Goal: Entertainment & Leisure: Consume media (video, audio)

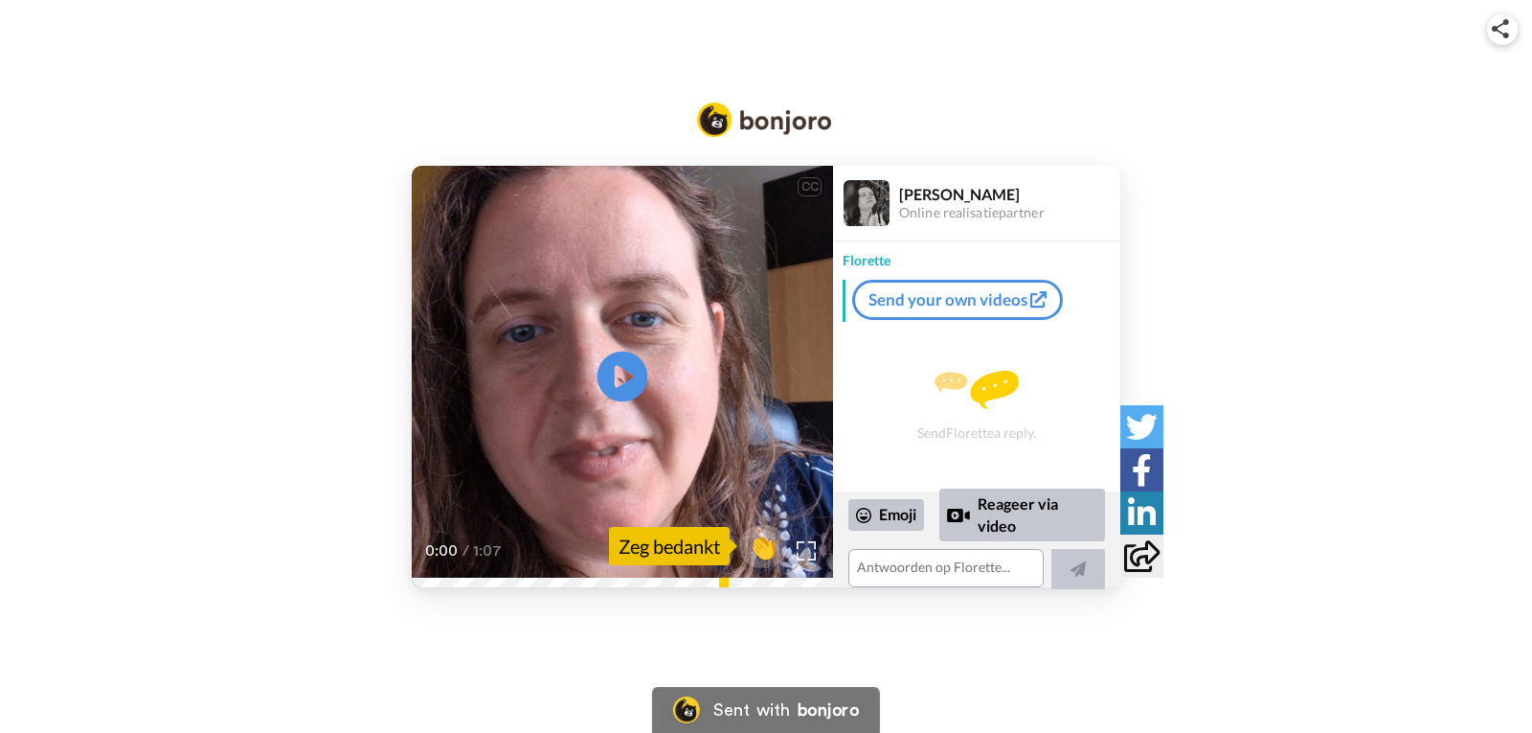
click at [616, 383] on icon "Play/Pause" at bounding box center [623, 375] width 51 height 91
click at [1034, 508] on div "Reageer via video" at bounding box center [1023, 514] width 166 height 53
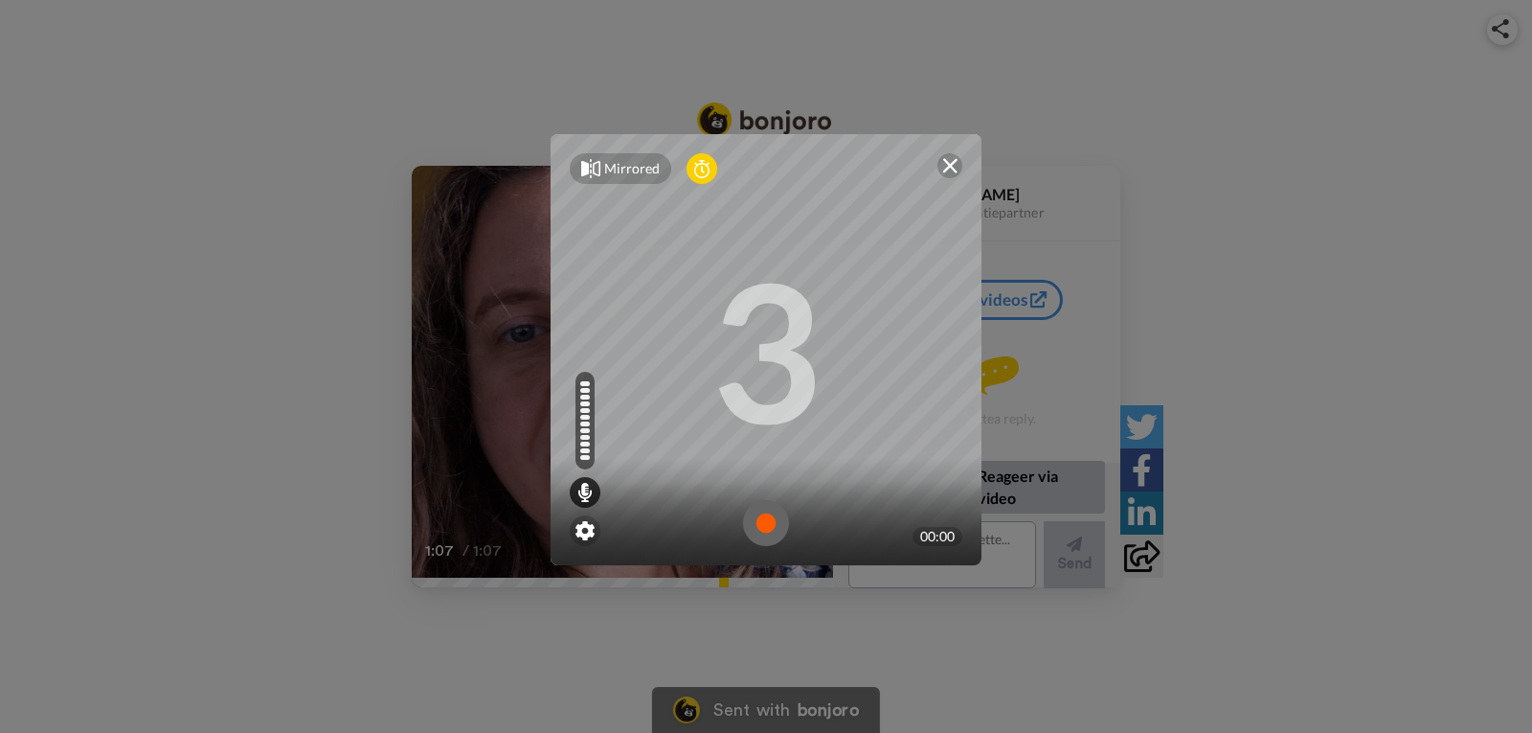
click at [755, 528] on img at bounding box center [766, 523] width 46 height 46
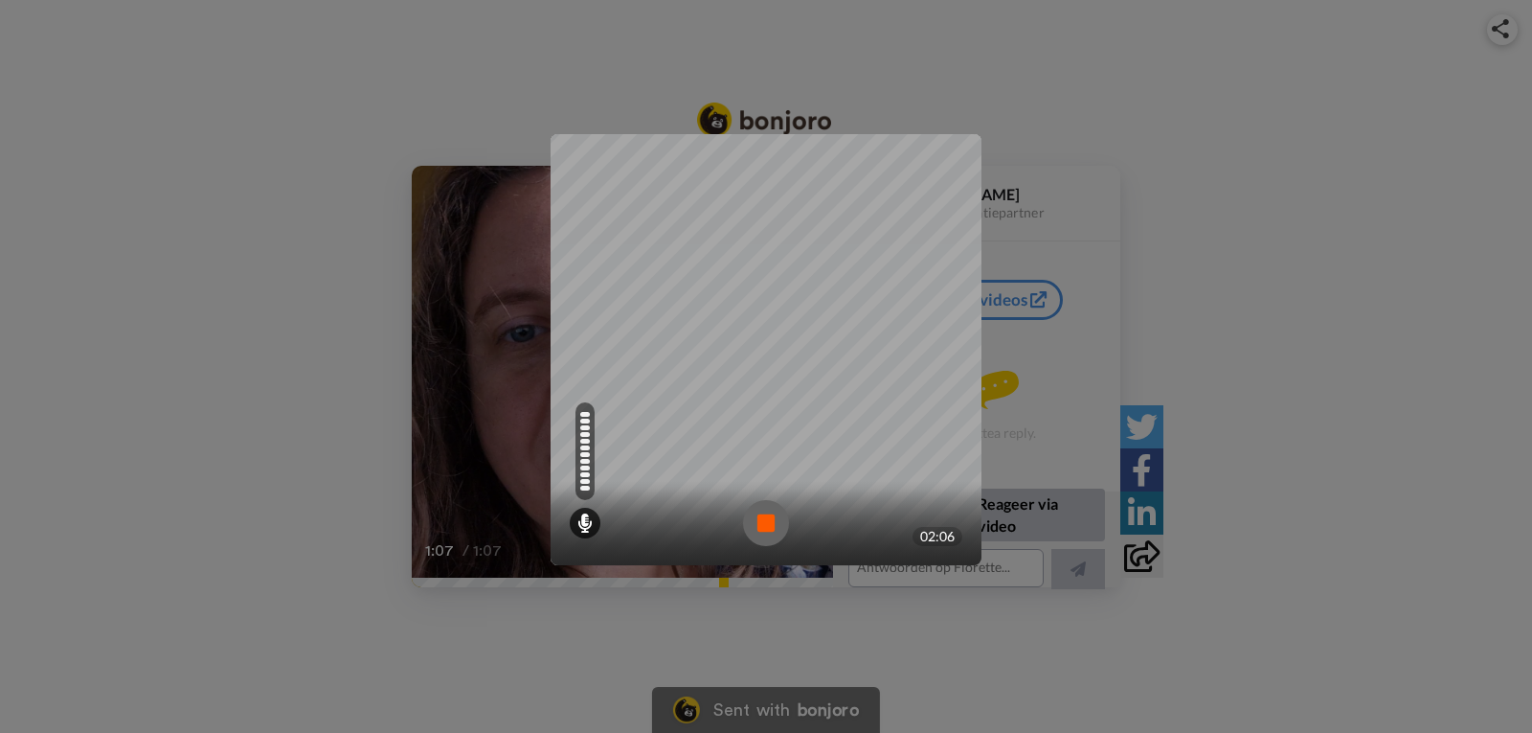
click at [749, 534] on img at bounding box center [766, 523] width 46 height 46
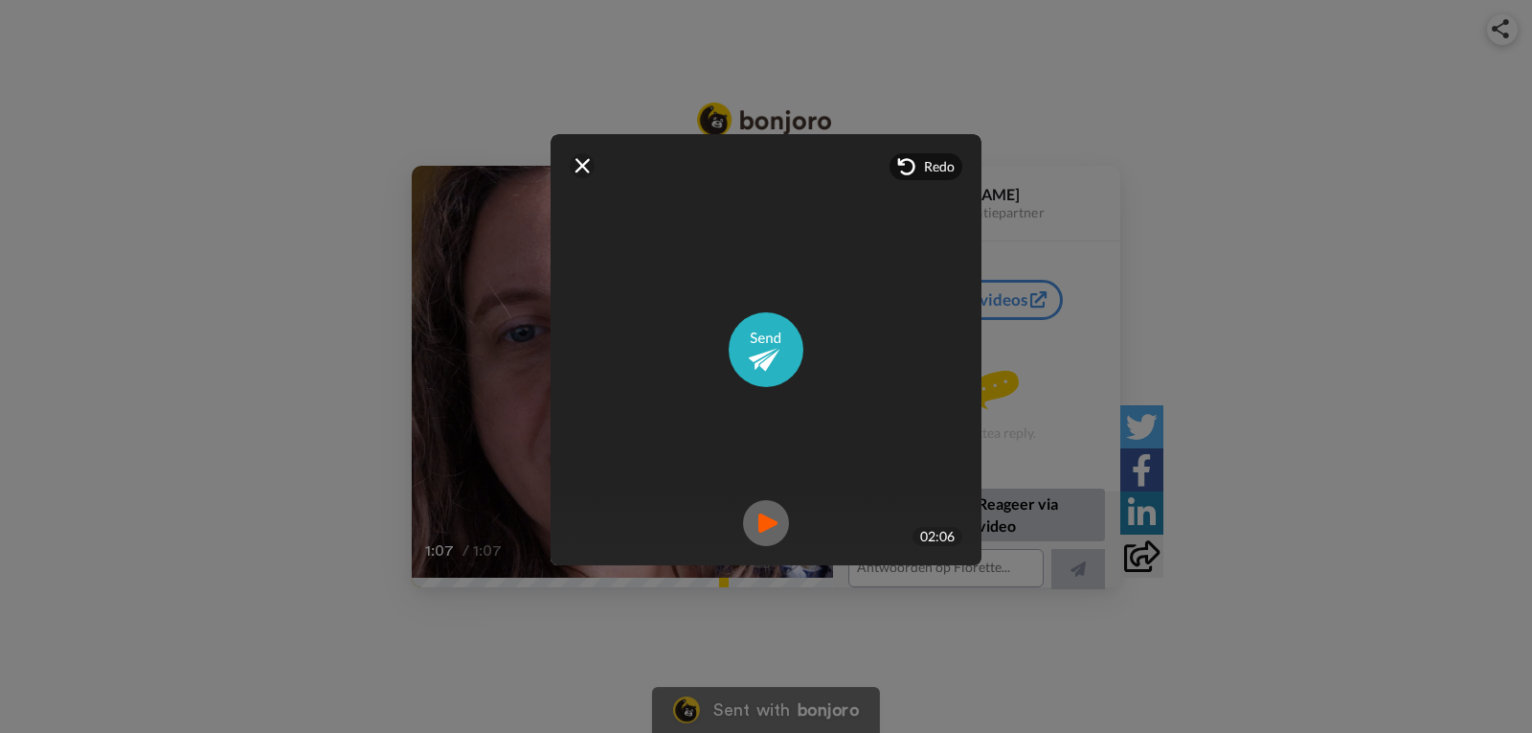
click at [761, 520] on img at bounding box center [766, 523] width 46 height 46
click at [757, 348] on img at bounding box center [766, 349] width 75 height 75
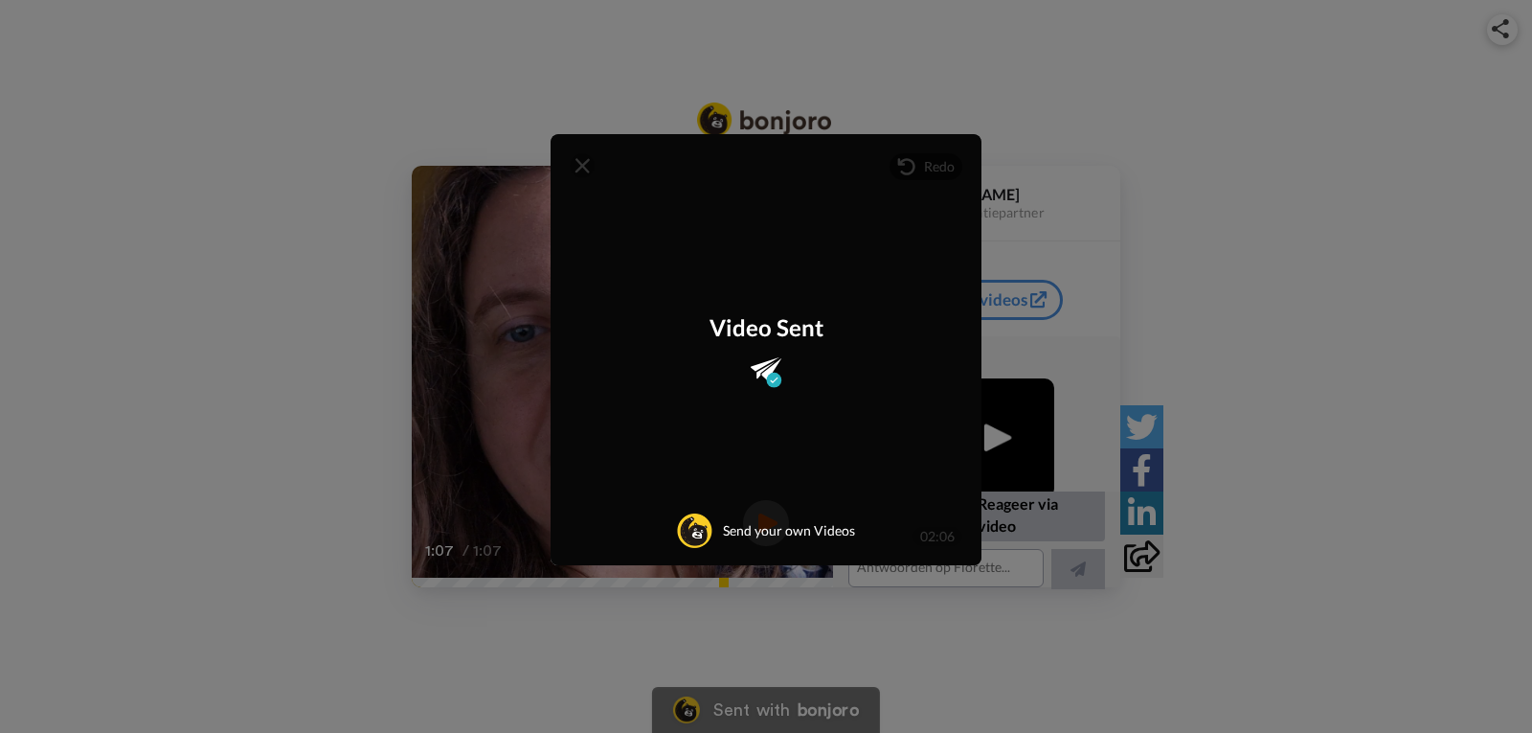
scroll to position [51, 0]
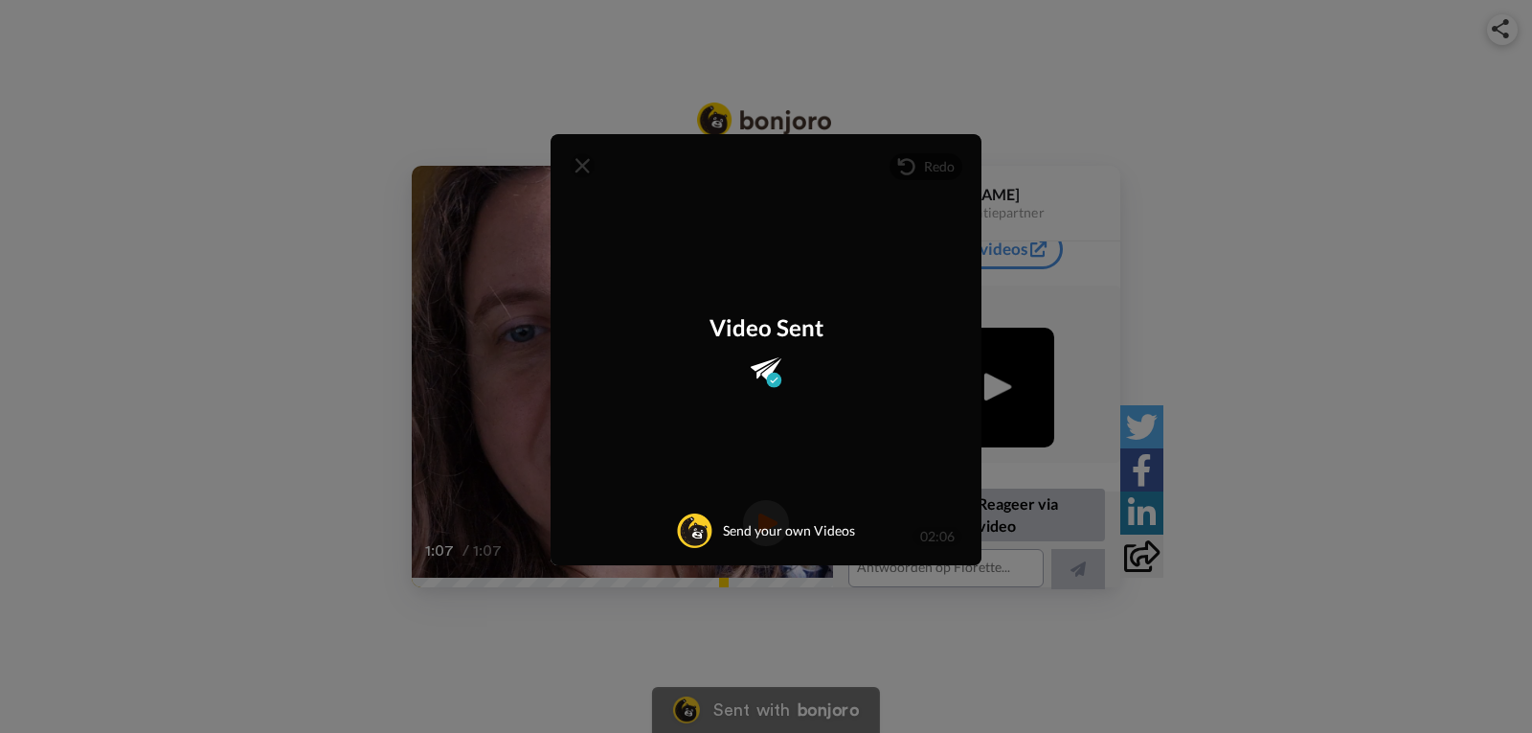
click at [1430, 253] on div "Mirrored Redo 3 02:06 Video Sent Send your own Videos" at bounding box center [766, 366] width 1532 height 733
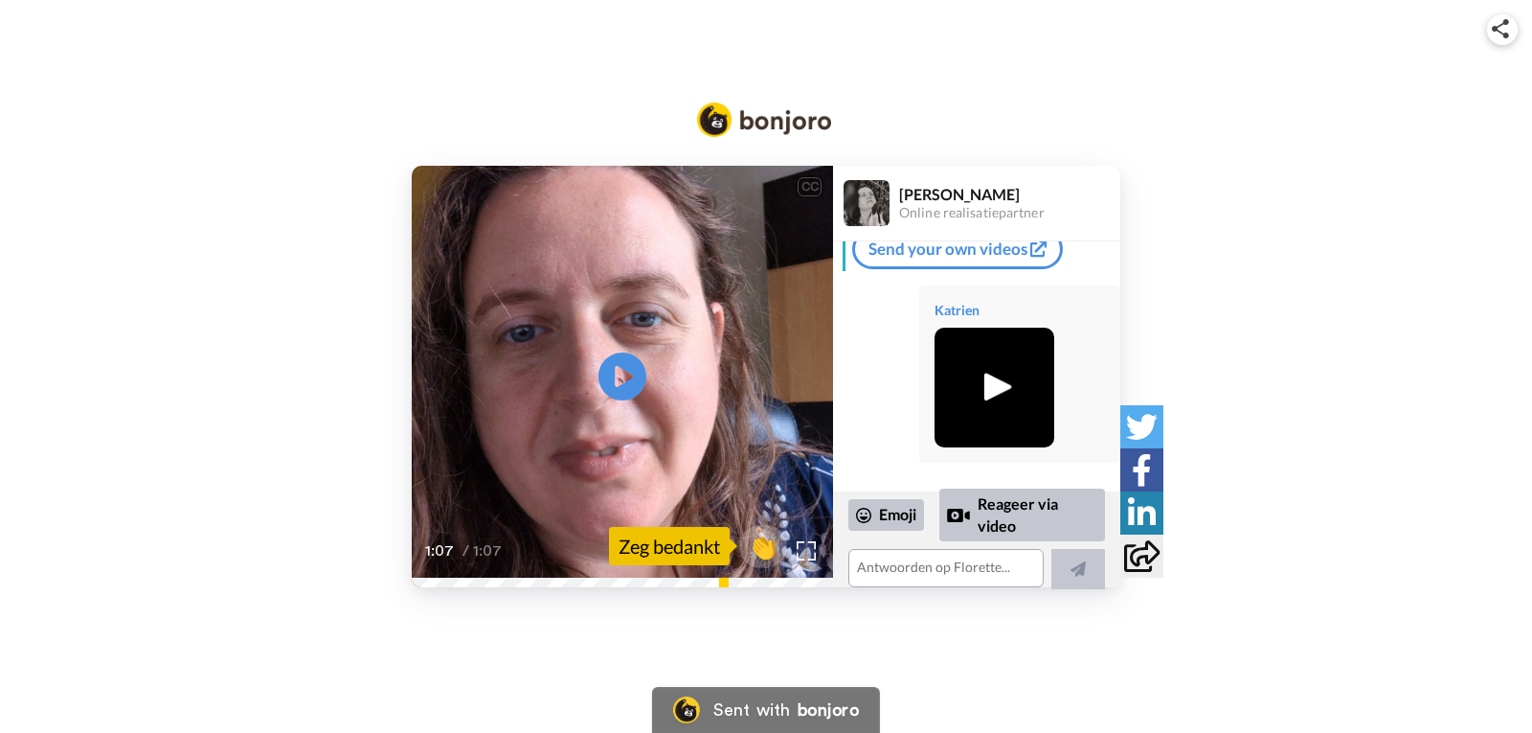
scroll to position [0, 0]
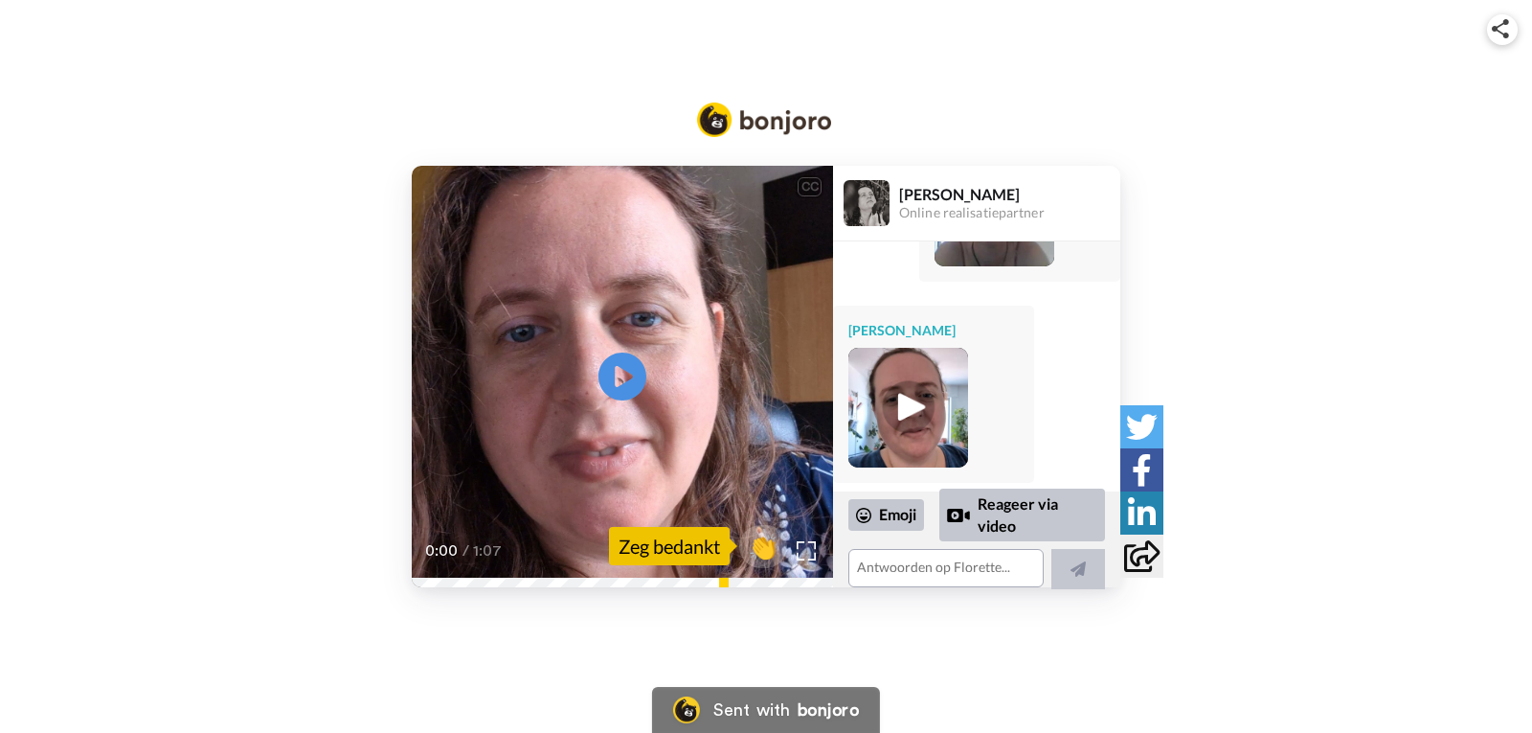
scroll to position [233, 0]
click at [910, 406] on img at bounding box center [908, 406] width 53 height 53
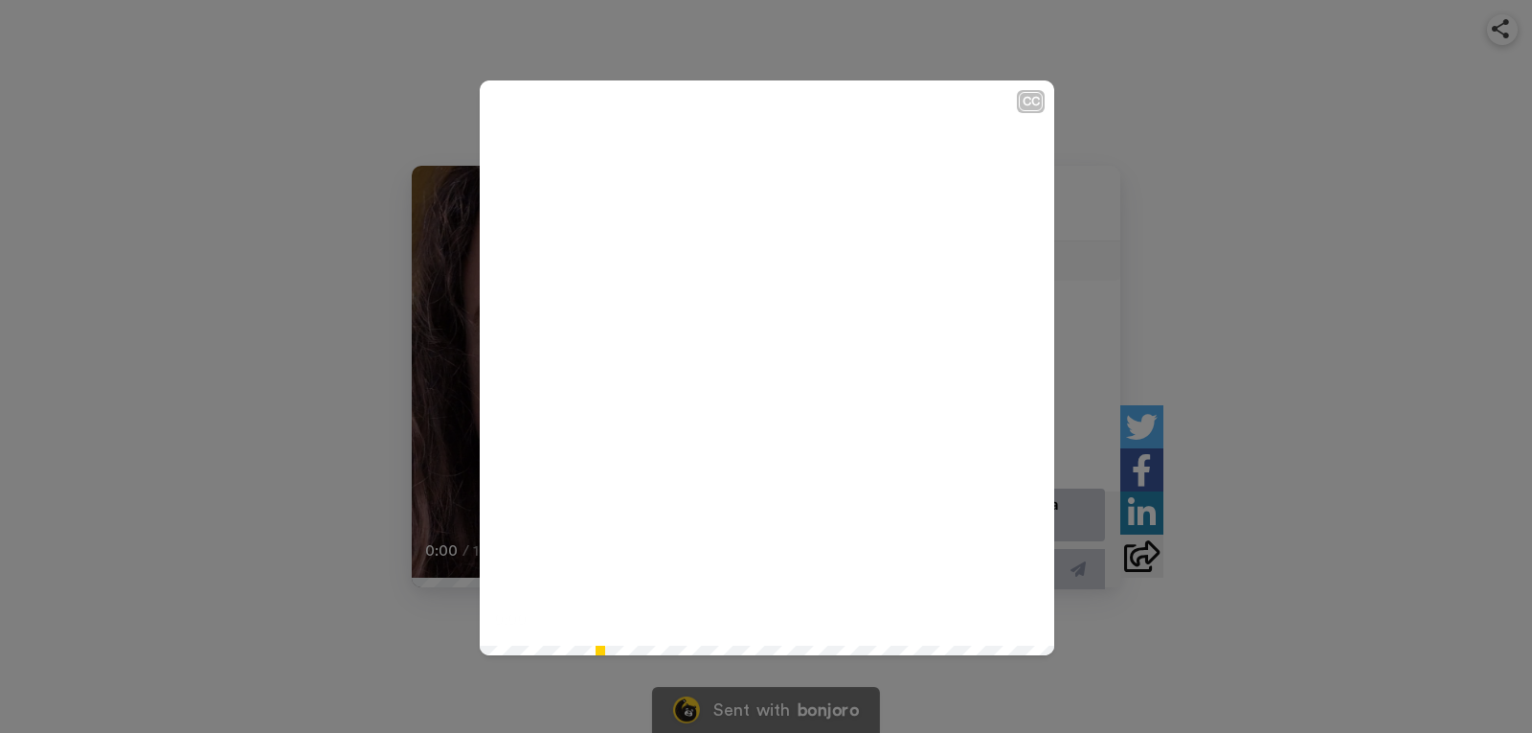
click at [771, 367] on icon "Play/Pause" at bounding box center [767, 367] width 51 height 91
click at [1433, 284] on div "CC Play/Pause 4:03 / 4:03" at bounding box center [766, 366] width 1532 height 733
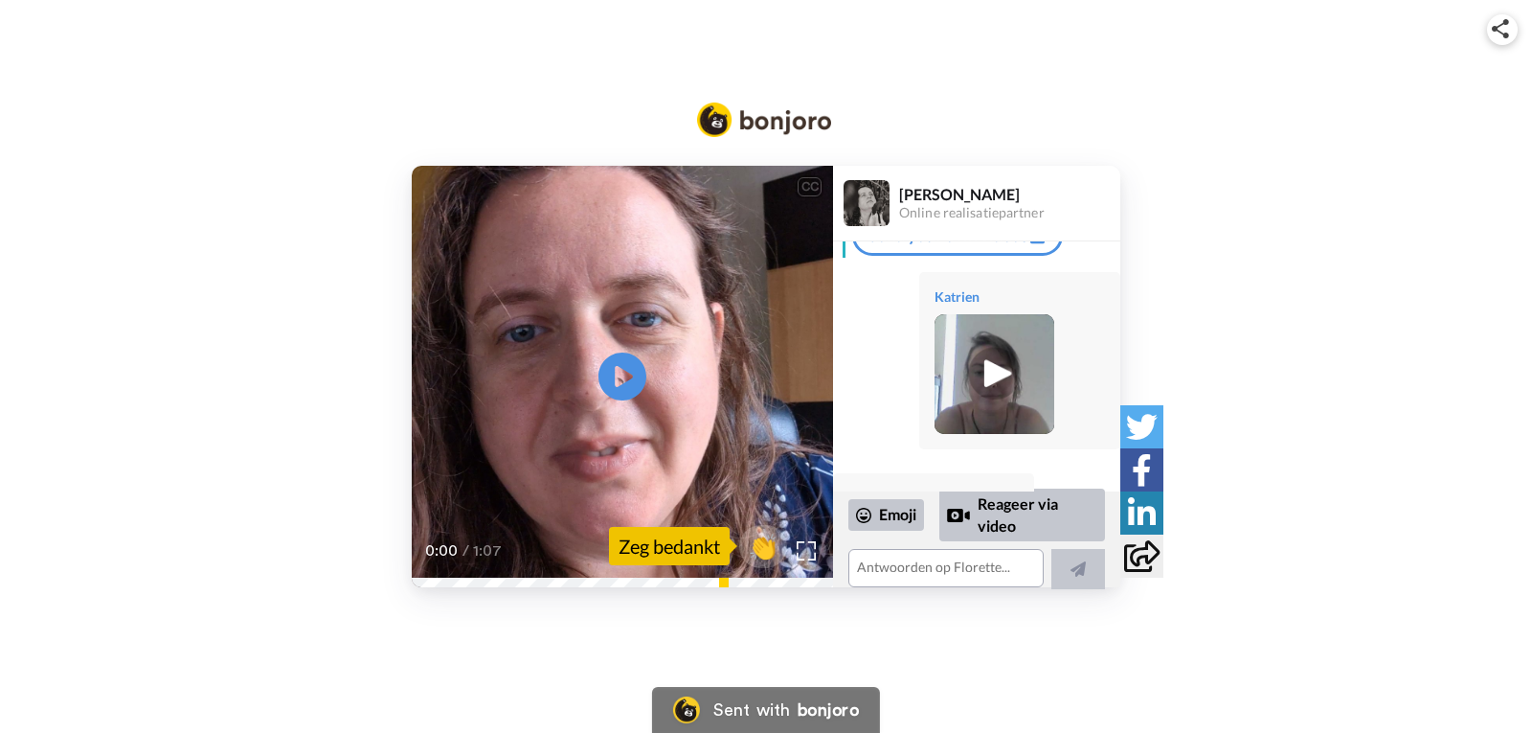
scroll to position [96, 0]
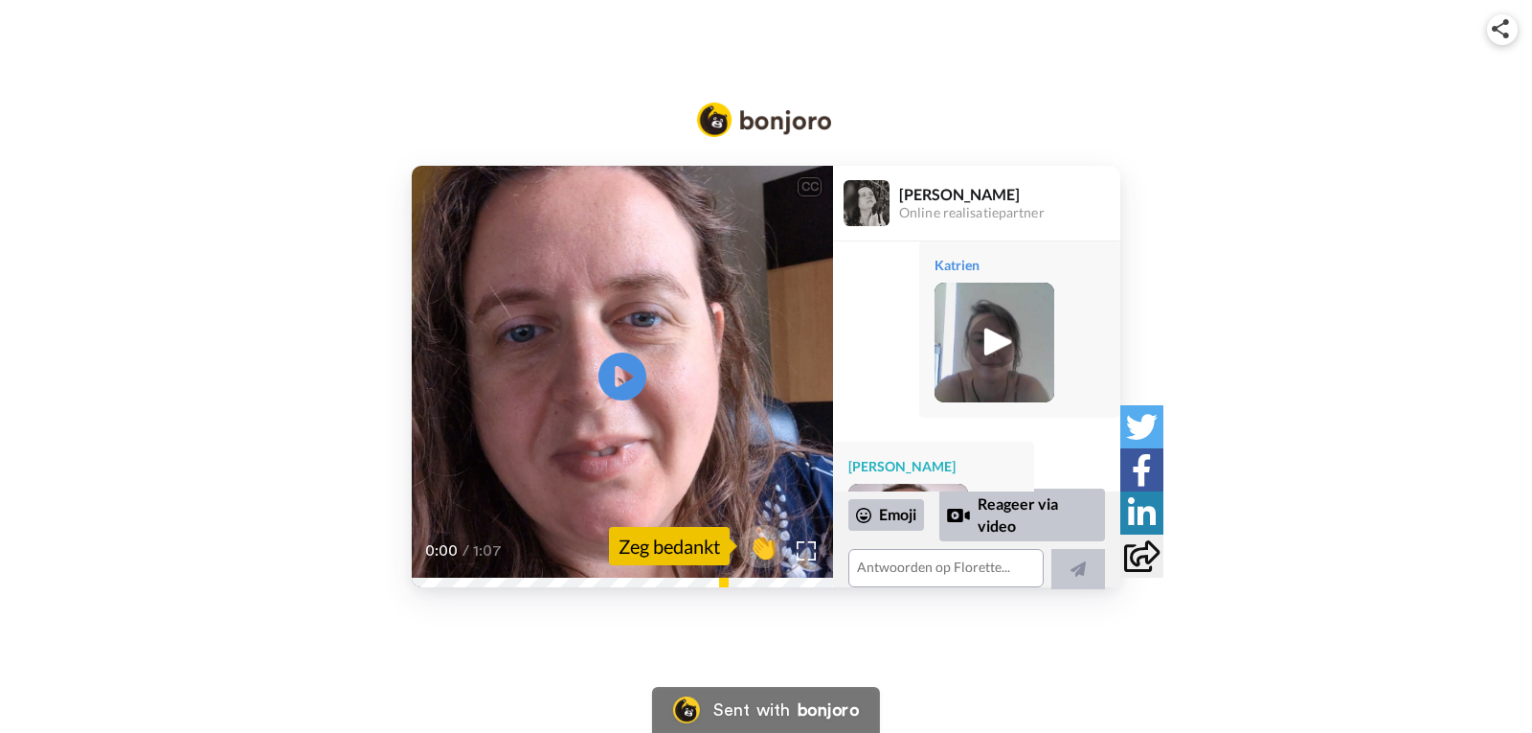
click at [990, 345] on img at bounding box center [994, 342] width 53 height 53
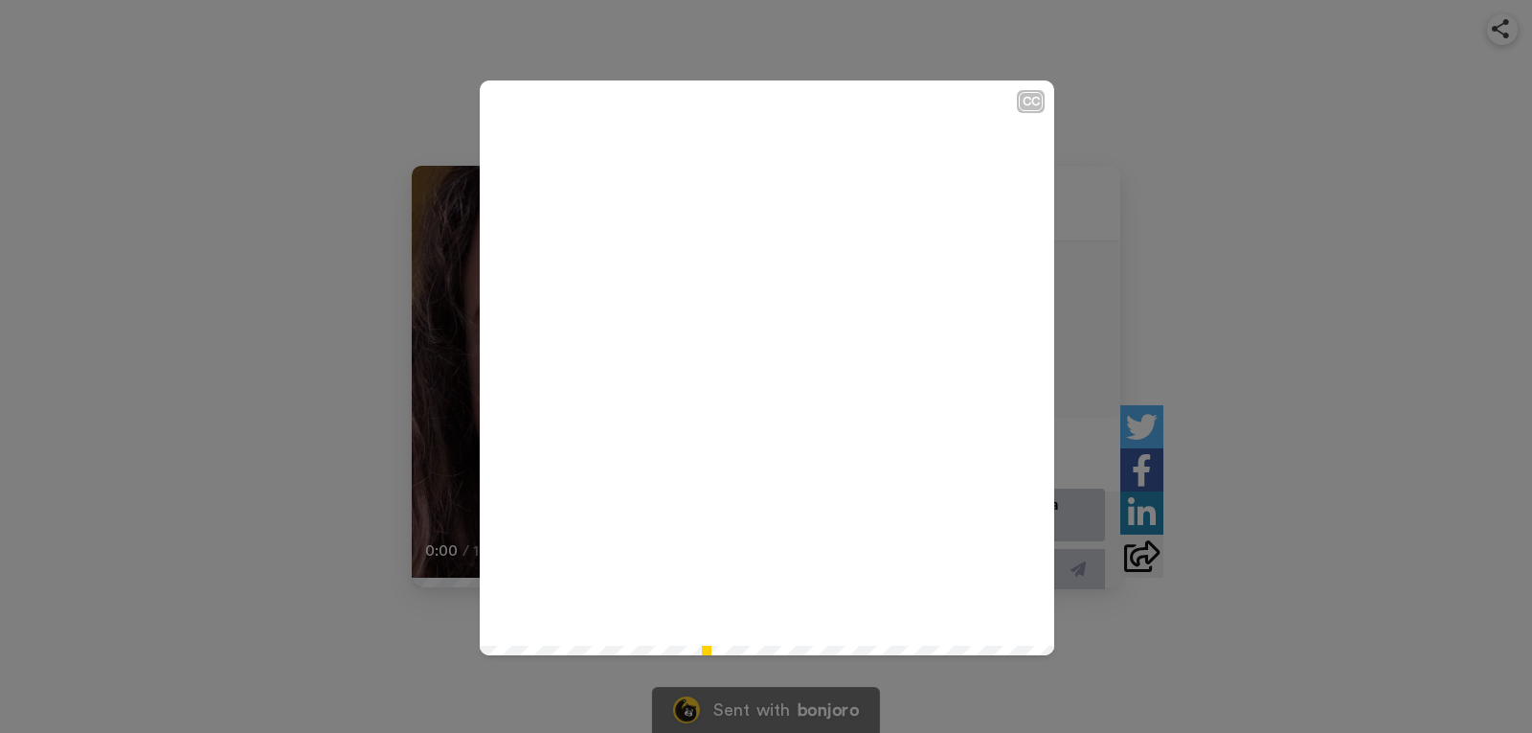
click at [760, 371] on icon "Play/Pause" at bounding box center [767, 367] width 51 height 91
click at [1377, 263] on div "CC Play/Pause 2:06 / 2:06" at bounding box center [766, 366] width 1532 height 733
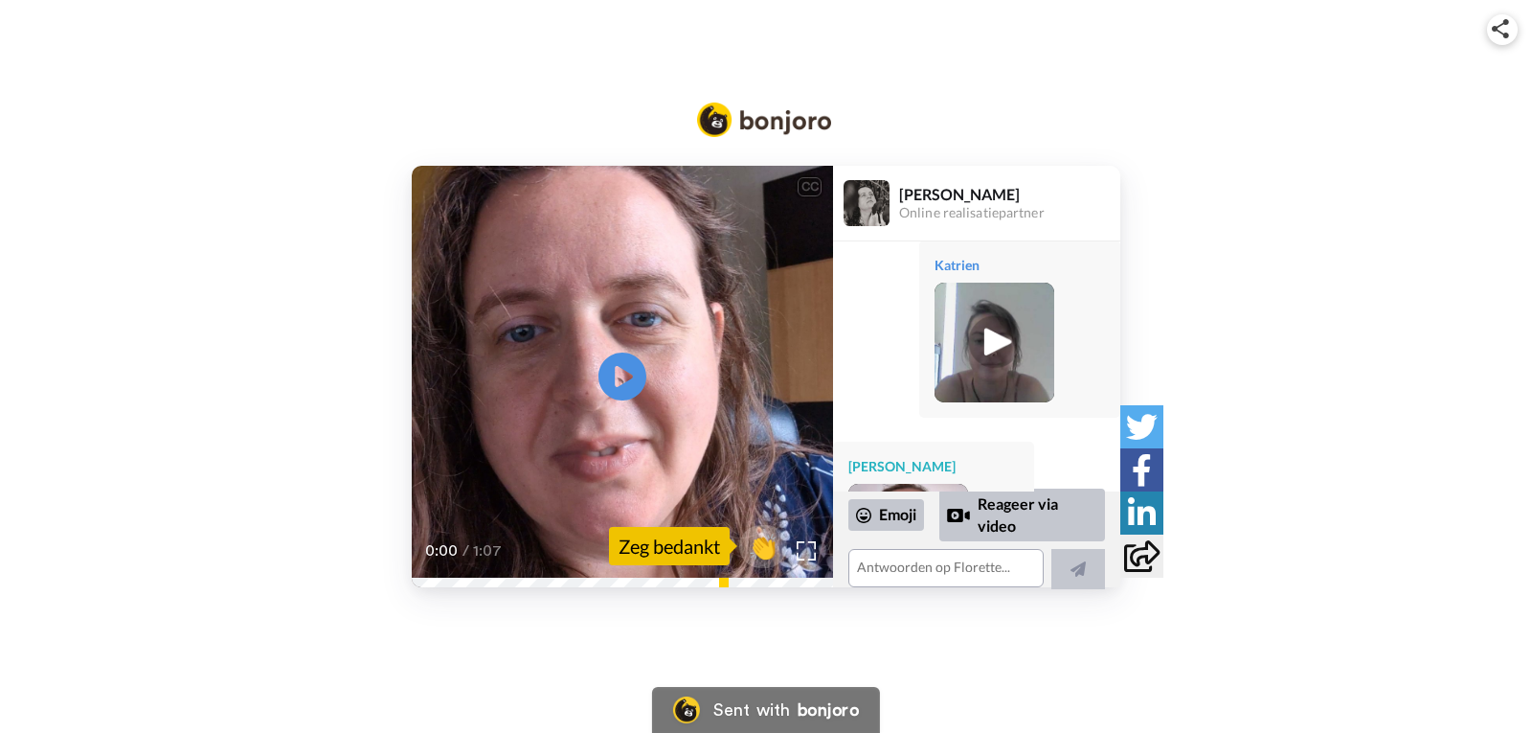
click at [1137, 559] on icon at bounding box center [1141, 556] width 35 height 32
